Goal: Check status: Check status

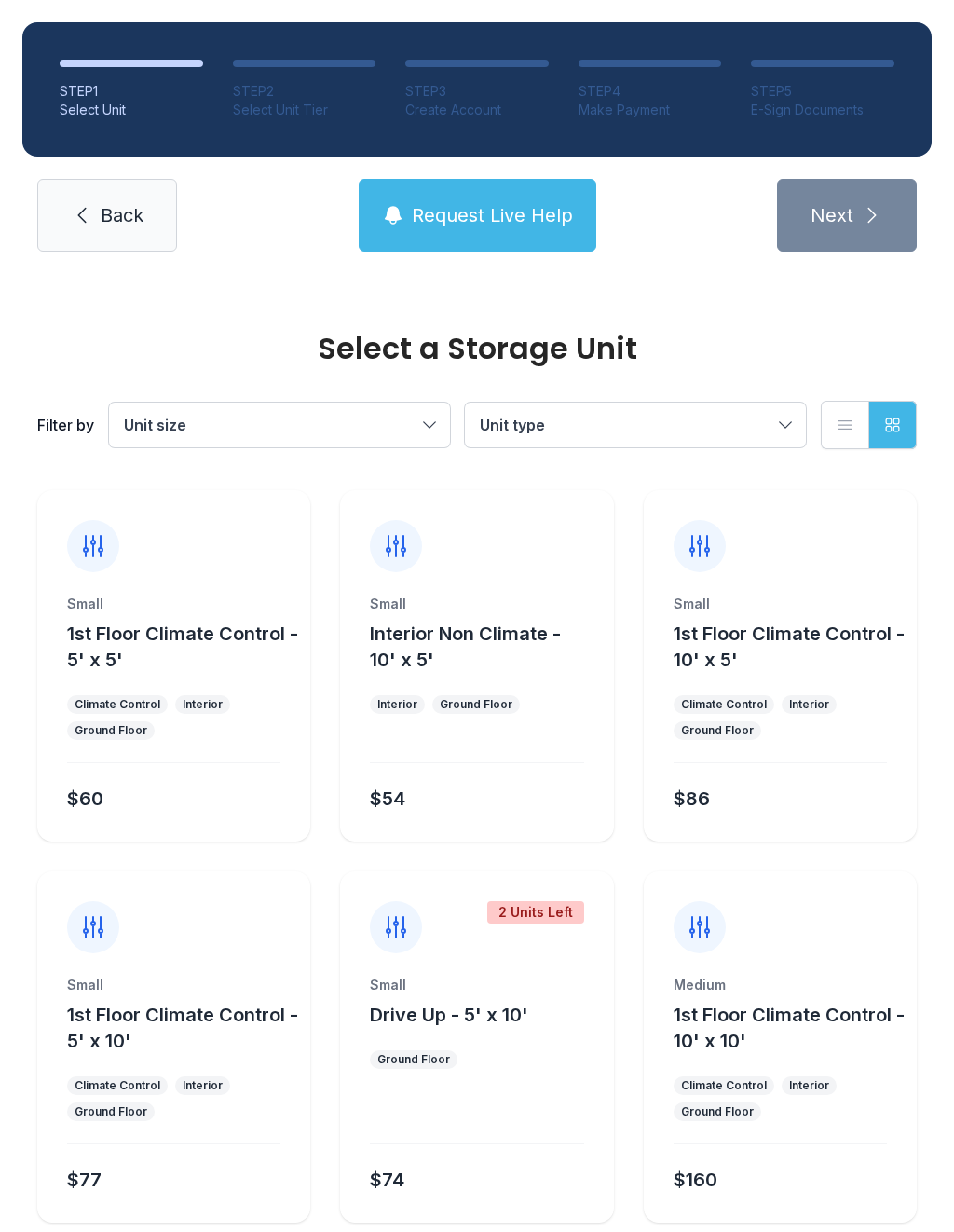
click at [116, 250] on link "Back" at bounding box center [106, 215] width 140 height 72
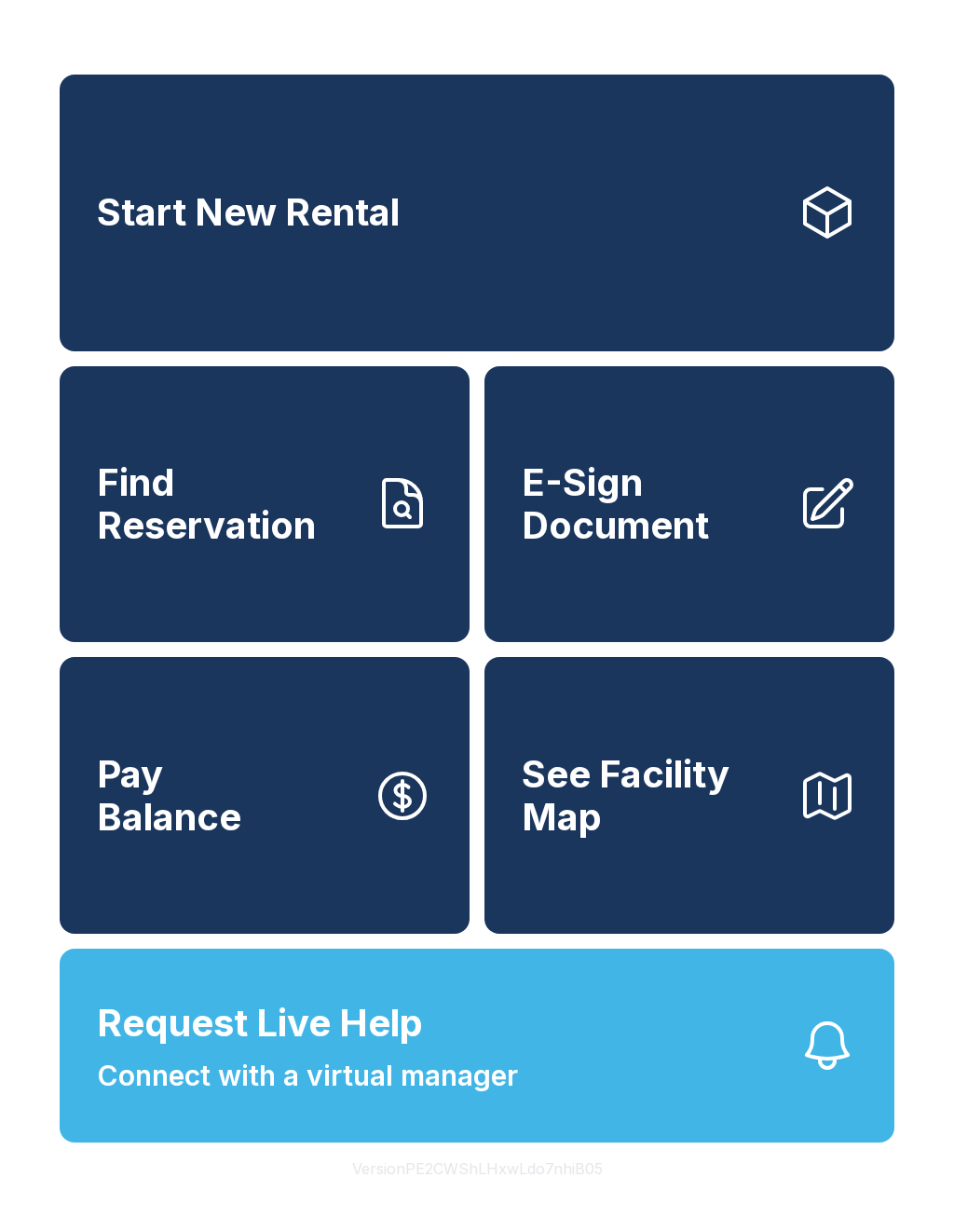
click at [491, 214] on link "Start New Rental" at bounding box center [477, 212] width 835 height 277
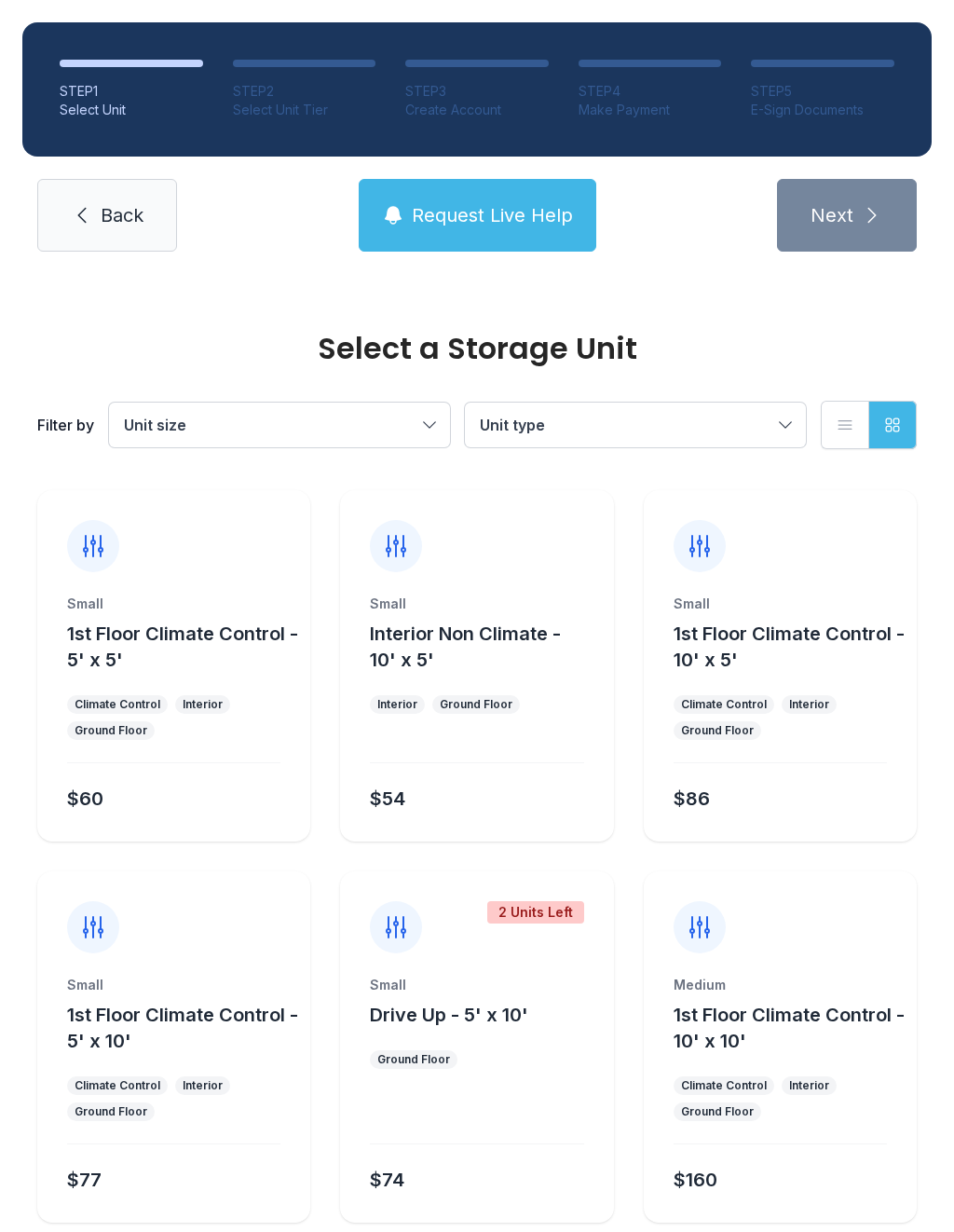
click at [111, 233] on link "Back" at bounding box center [106, 215] width 140 height 72
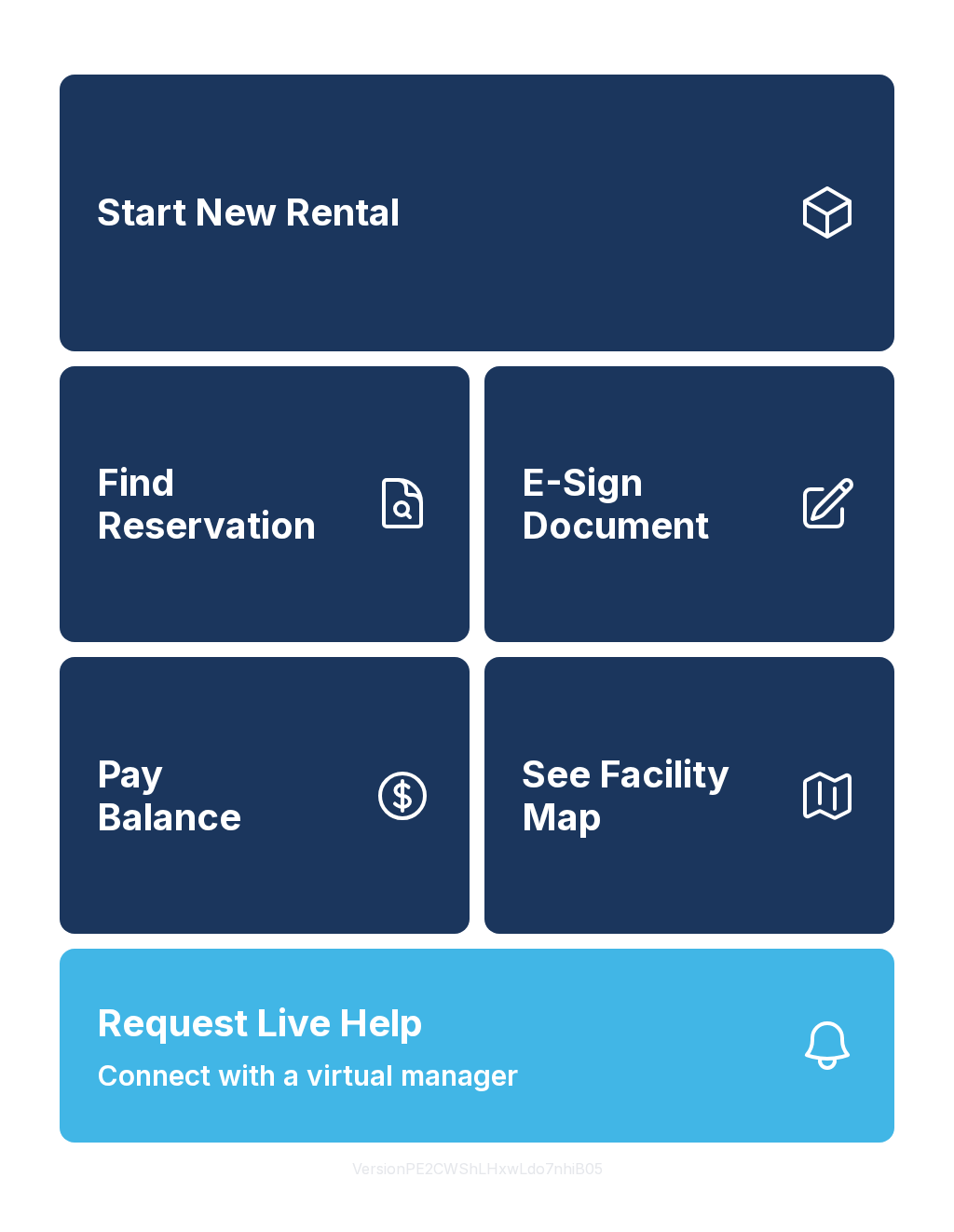
click at [25, 408] on div "Start New Rental Find Reservation E-Sign Document Pay Balance See Facility Map …" at bounding box center [477, 616] width 954 height 1232
click at [106, 40] on div "Start New Rental Find Reservation E-Sign Document Pay Balance See Facility Map …" at bounding box center [477, 616] width 954 height 1232
click at [164, 500] on span "Find Reservation" at bounding box center [227, 503] width 261 height 85
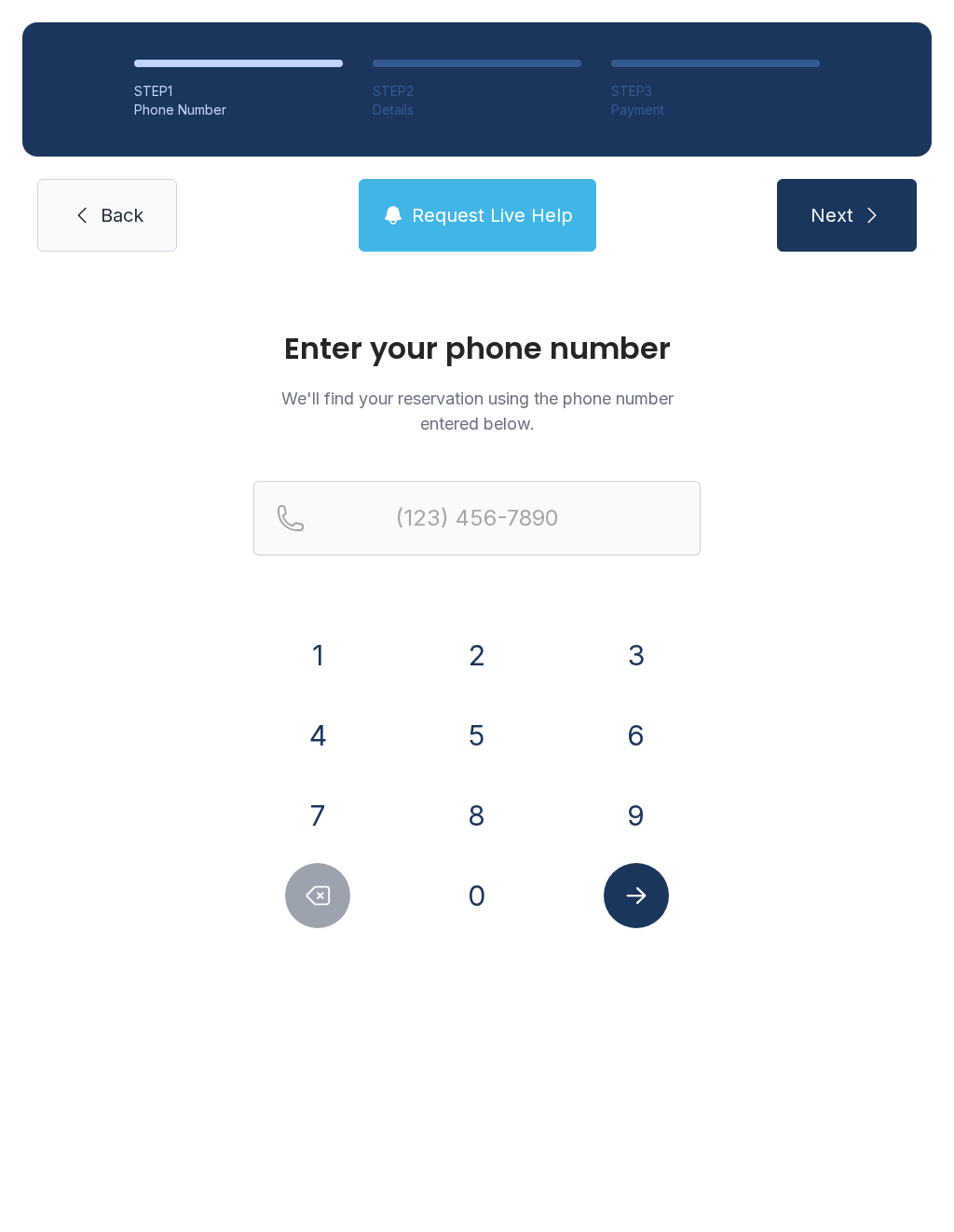
click at [184, 460] on div "Enter your phone number We'll find your reservation using the phone number ente…" at bounding box center [477, 638] width 954 height 729
click at [196, 462] on div "Enter your phone number We'll find your reservation using the phone number ente…" at bounding box center [477, 638] width 954 height 729
click at [202, 475] on div "Enter your phone number We'll find your reservation using the phone number ente…" at bounding box center [477, 638] width 954 height 729
click at [229, 483] on div "Enter your phone number We'll find your reservation using the phone number ente…" at bounding box center [477, 638] width 954 height 729
click at [23, 850] on div "Enter your phone number We'll find your reservation using the phone number ente…" at bounding box center [477, 638] width 954 height 729
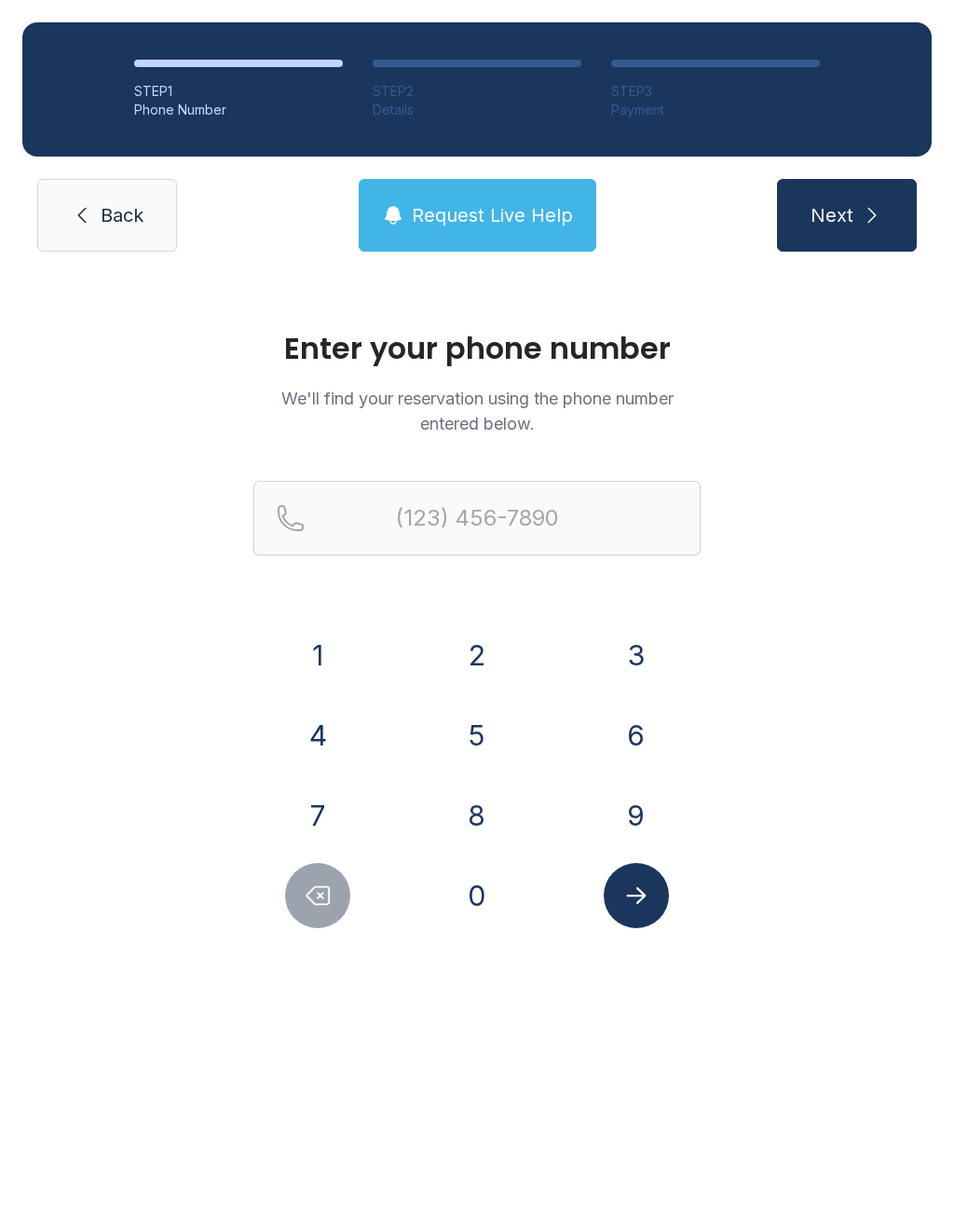
click at [137, 358] on div "Enter your phone number We'll find your reservation using the phone number ente…" at bounding box center [477, 638] width 954 height 729
